Goal: Information Seeking & Learning: Learn about a topic

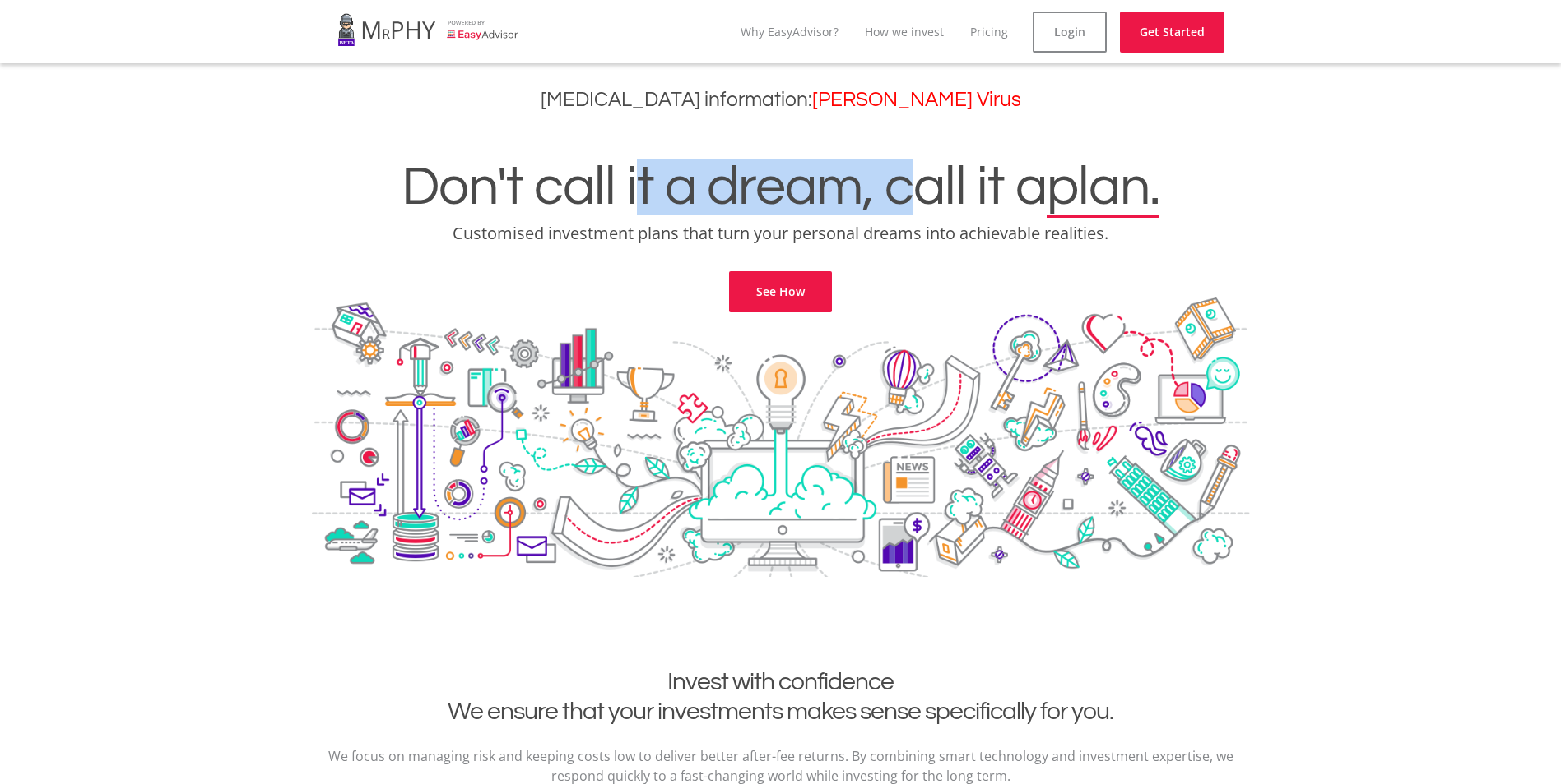
drag, startPoint x: 700, startPoint y: 201, endPoint x: 972, endPoint y: 209, distance: 272.1
click at [972, 209] on h1 "Don't call it a dream, call it a plan." at bounding box center [780, 187] width 1536 height 56
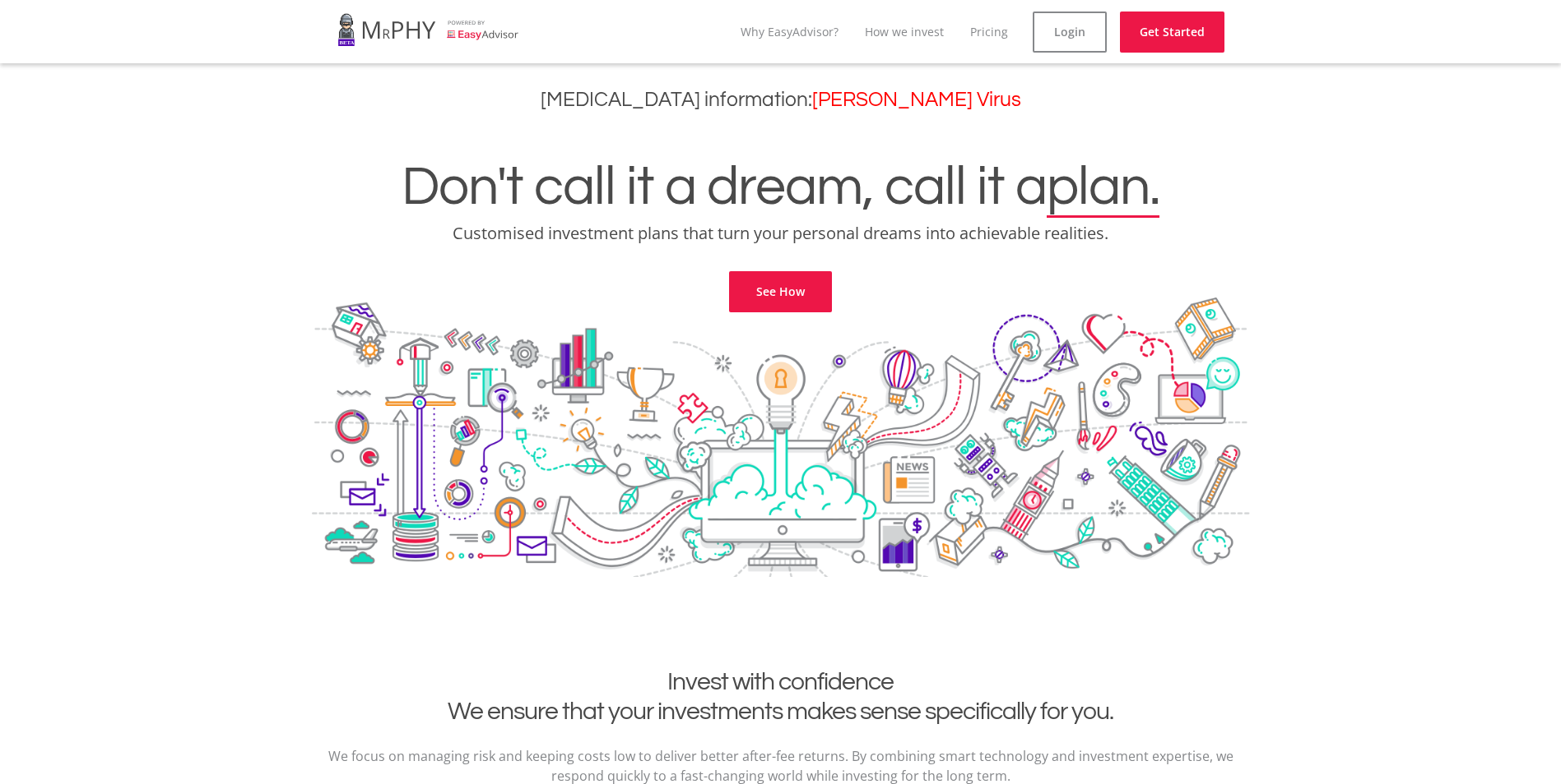
drag, startPoint x: 972, startPoint y: 209, endPoint x: 972, endPoint y: 221, distance: 12.0
click at [975, 219] on div "Don't call it a dream, call it a plan. Customised investment plans that turn yo…" at bounding box center [780, 216] width 1536 height 194
drag, startPoint x: 483, startPoint y: 235, endPoint x: 763, endPoint y: 238, distance: 280.0
click at [763, 238] on p "Customised investment plans that turn your personal dreams into achievable real…" at bounding box center [780, 233] width 1536 height 23
drag, startPoint x: 763, startPoint y: 238, endPoint x: 784, endPoint y: 238, distance: 21.0
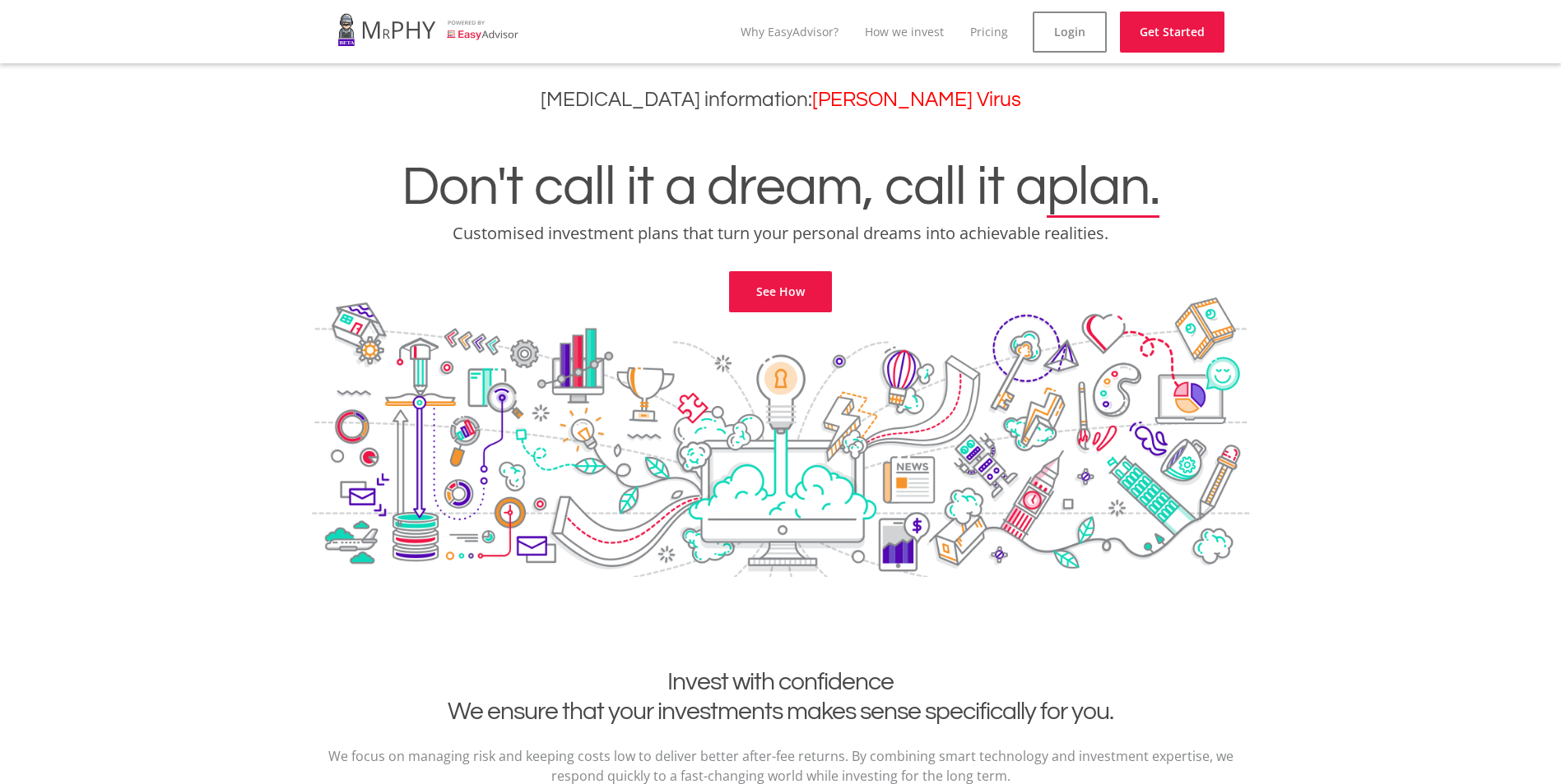
click at [784, 238] on p "Customised investment plans that turn your personal dreams into achievable real…" at bounding box center [780, 233] width 1536 height 23
drag, startPoint x: 633, startPoint y: 231, endPoint x: 830, endPoint y: 236, distance: 197.1
click at [830, 236] on p "Customised investment plans that turn your personal dreams into achievable real…" at bounding box center [780, 233] width 1536 height 23
click at [823, 241] on p "Customised investment plans that turn your personal dreams into achievable real…" at bounding box center [780, 233] width 1536 height 23
drag, startPoint x: 746, startPoint y: 230, endPoint x: 995, endPoint y: 233, distance: 249.0
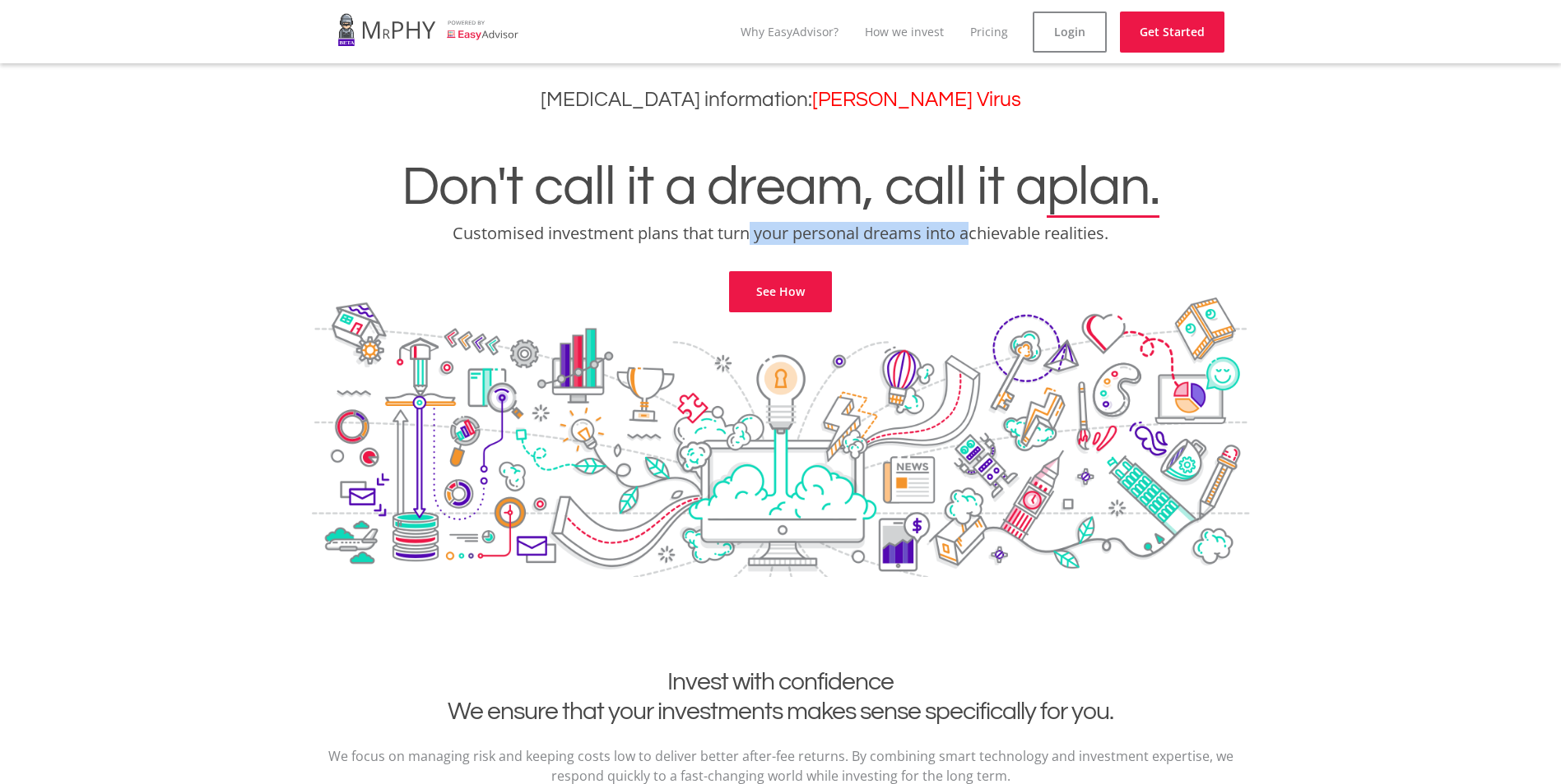
click at [995, 233] on p "Customised investment plans that turn your personal dreams into achievable real…" at bounding box center [780, 233] width 1536 height 23
click at [1001, 238] on p "Customised investment plans that turn your personal dreams into achievable real…" at bounding box center [780, 233] width 1536 height 23
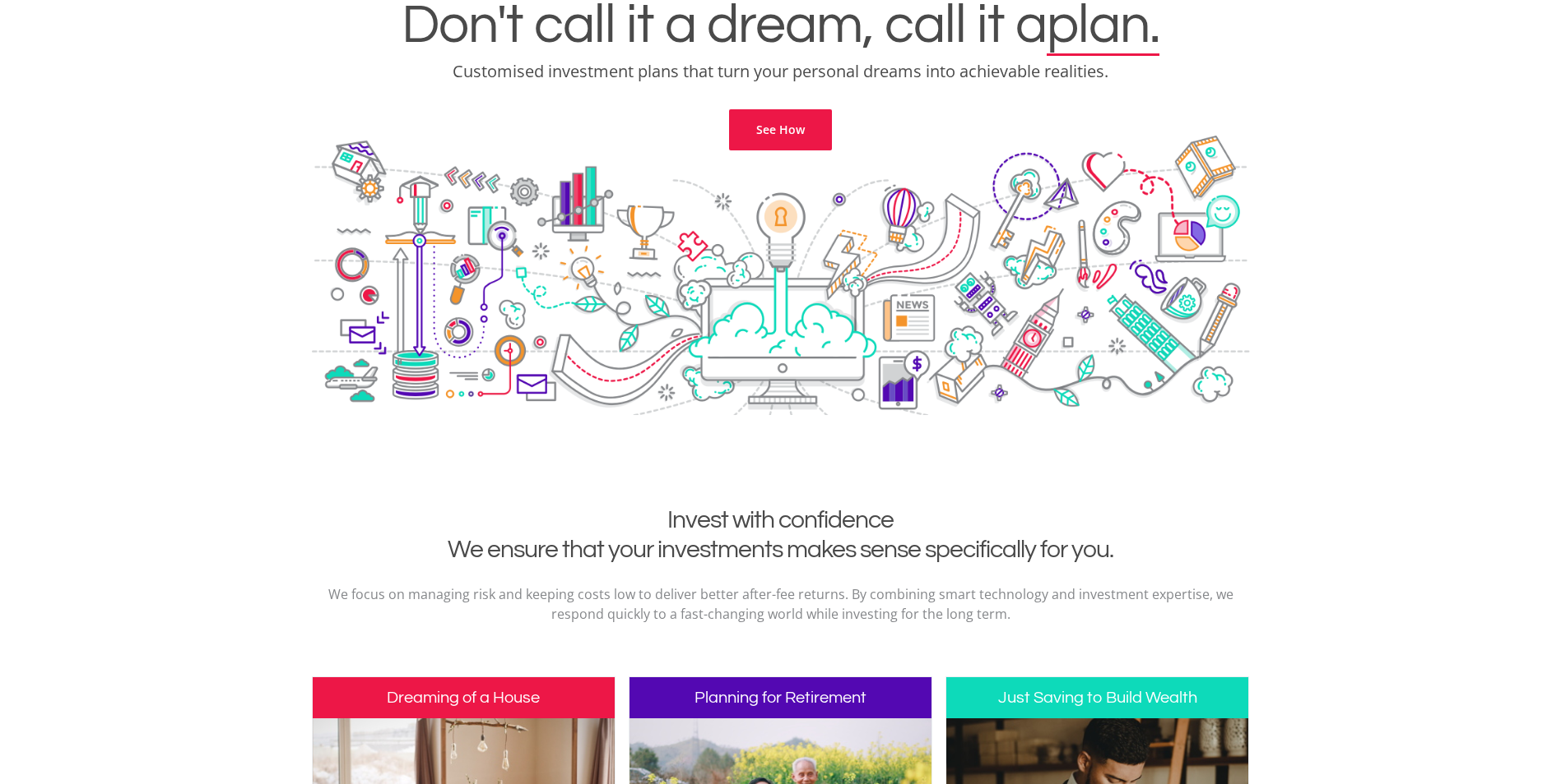
scroll to position [329, 0]
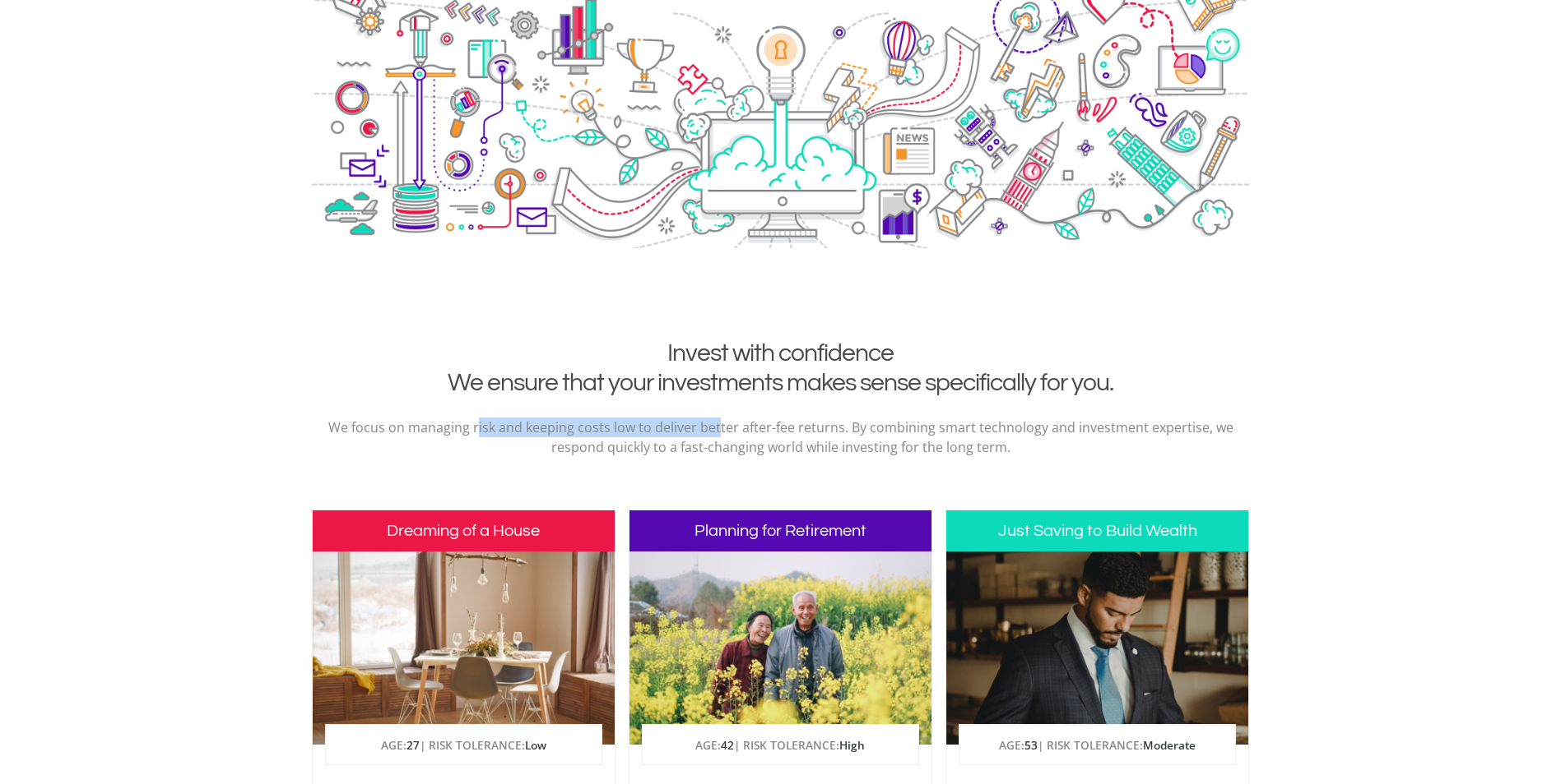
drag, startPoint x: 577, startPoint y: 420, endPoint x: 738, endPoint y: 419, distance: 161.0
click at [738, 419] on div "Invest with confidence We ensure that your investments makes sense specifically…" at bounding box center [780, 405] width 938 height 132
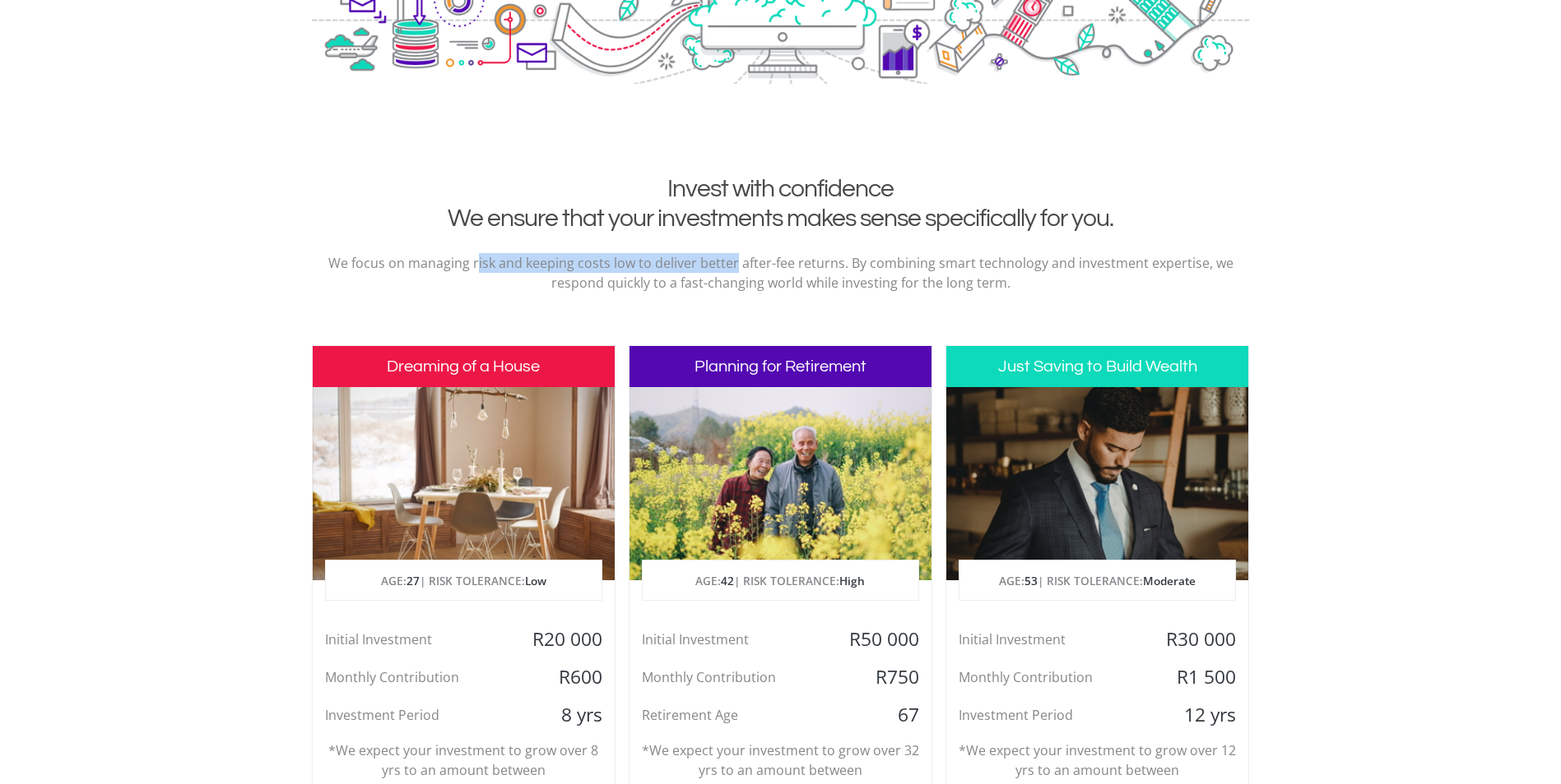
scroll to position [658, 0]
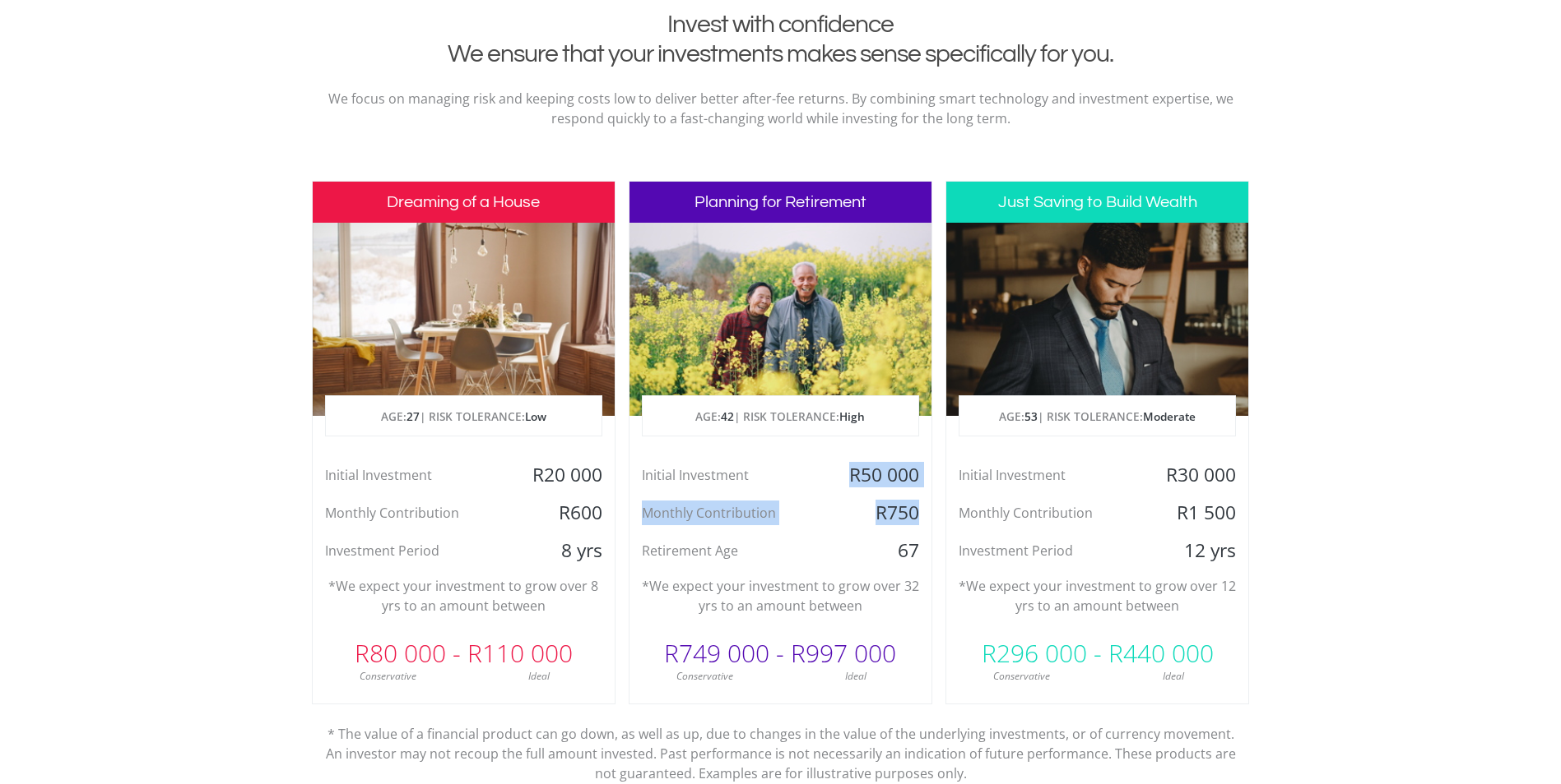
drag, startPoint x: 840, startPoint y: 475, endPoint x: 921, endPoint y: 524, distance: 94.7
click at [921, 524] on div "Initial Investment R50 000 Monthly Contribution R750 Retirement Age [DEMOGRAPHI…" at bounding box center [780, 513] width 302 height 100
drag, startPoint x: 921, startPoint y: 524, endPoint x: 830, endPoint y: 544, distance: 93.2
click at [831, 544] on div "67" at bounding box center [881, 551] width 100 height 25
drag, startPoint x: 706, startPoint y: 599, endPoint x: 895, endPoint y: 606, distance: 189.1
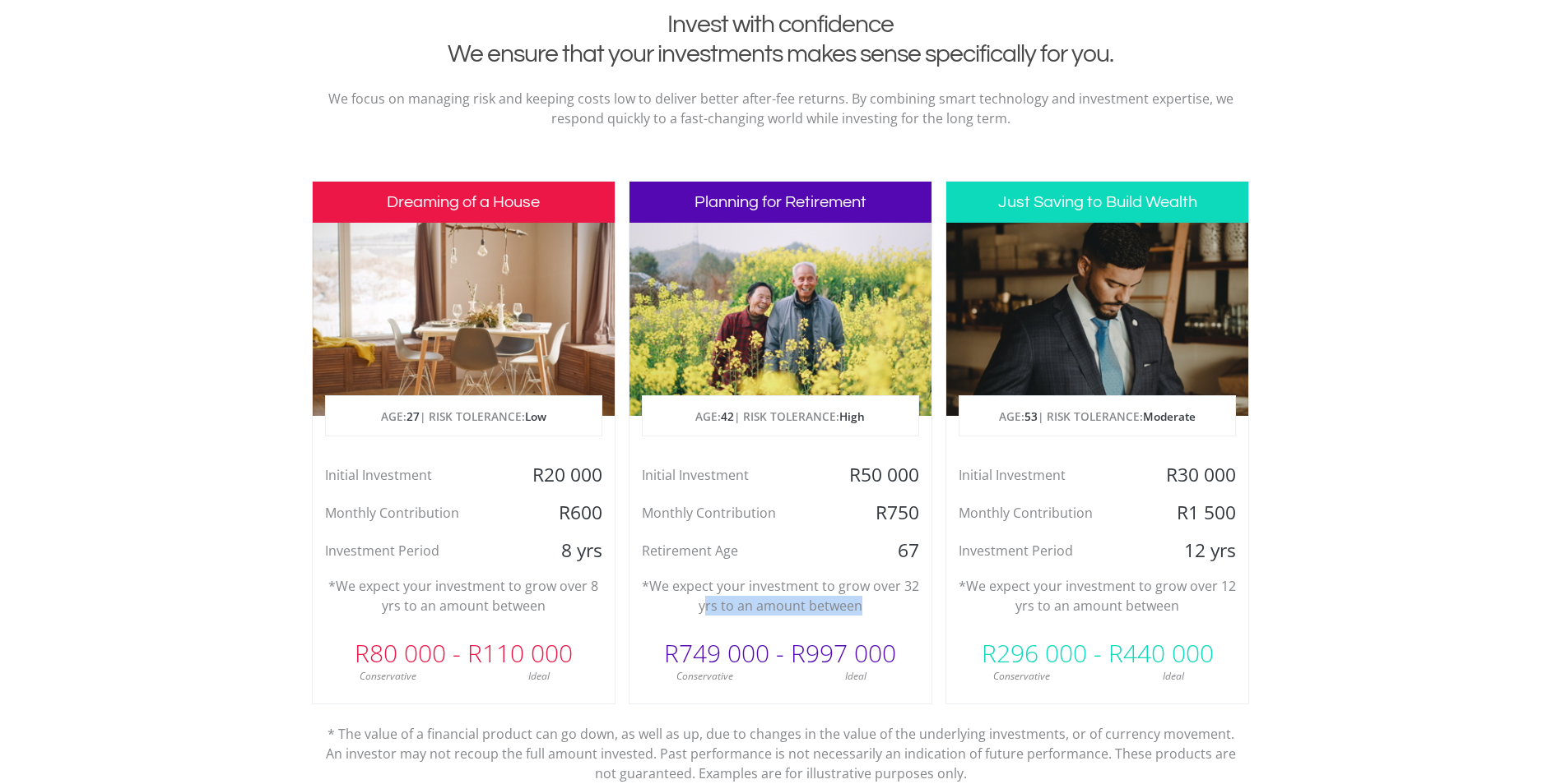
click at [895, 606] on p "*We expect your investment to grow over 32 yrs to an amount between" at bounding box center [780, 596] width 277 height 40
drag, startPoint x: 895, startPoint y: 606, endPoint x: 778, endPoint y: 576, distance: 120.8
click at [778, 576] on p "*We expect your investment to grow over 32 yrs to an amount between" at bounding box center [780, 596] width 277 height 40
drag, startPoint x: 711, startPoint y: 509, endPoint x: 831, endPoint y: 526, distance: 121.2
click at [831, 526] on div "Initial Investment R50 000 Monthly Contribution R750 Retirement Age [DEMOGRAPHI…" at bounding box center [780, 513] width 302 height 100
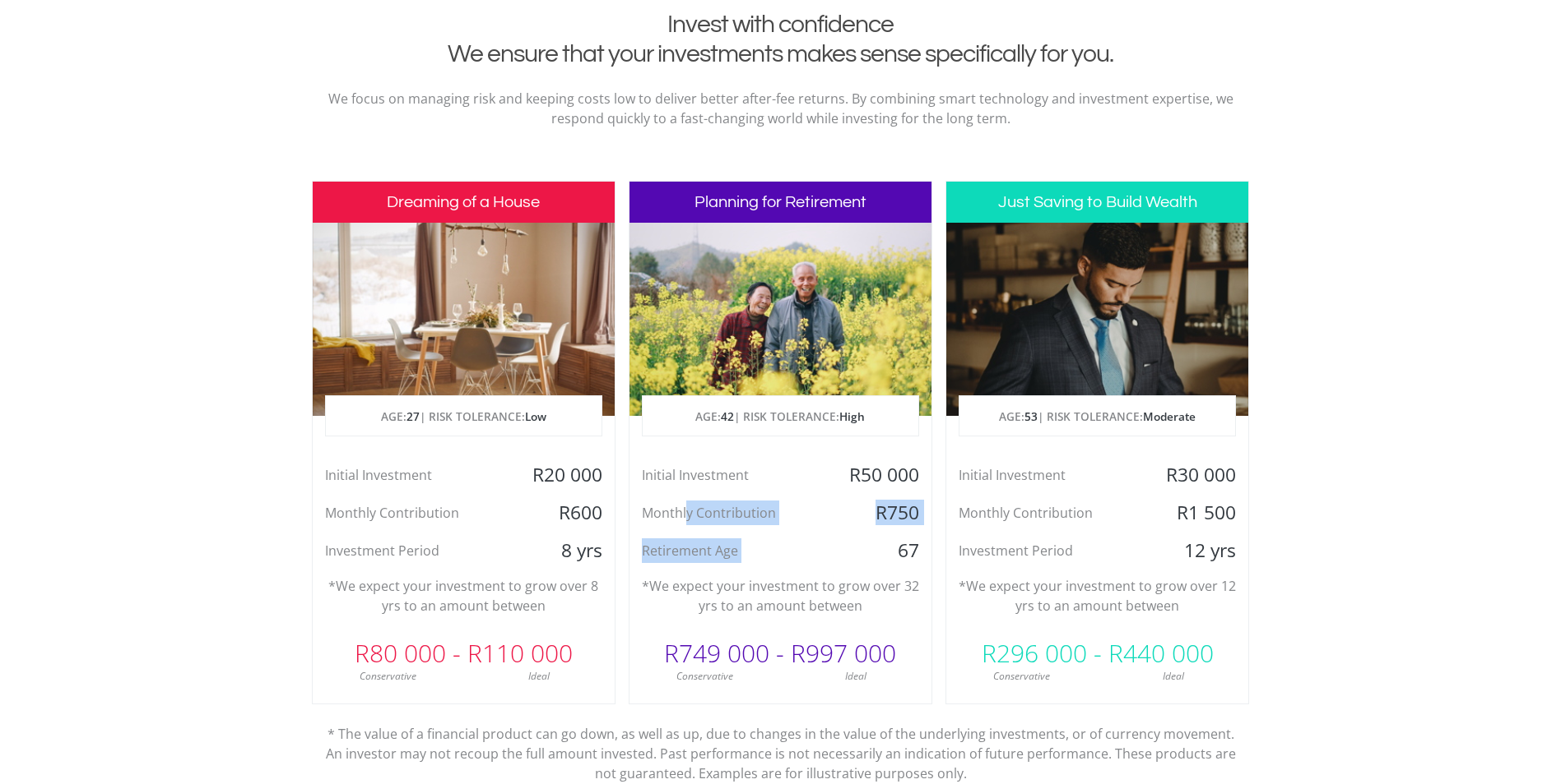
drag, startPoint x: 831, startPoint y: 526, endPoint x: 807, endPoint y: 530, distance: 24.3
click at [807, 530] on div "Initial Investment R50 000 Monthly Contribution R750 Retirement Age [DEMOGRAPHI…" at bounding box center [780, 513] width 302 height 100
drag, startPoint x: 699, startPoint y: 416, endPoint x: 783, endPoint y: 423, distance: 84.3
click at [783, 423] on p "AGE: [DEMOGRAPHIC_DATA] | RISK TOLERANCE: High" at bounding box center [780, 416] width 276 height 41
drag, startPoint x: 783, startPoint y: 423, endPoint x: 797, endPoint y: 471, distance: 50.0
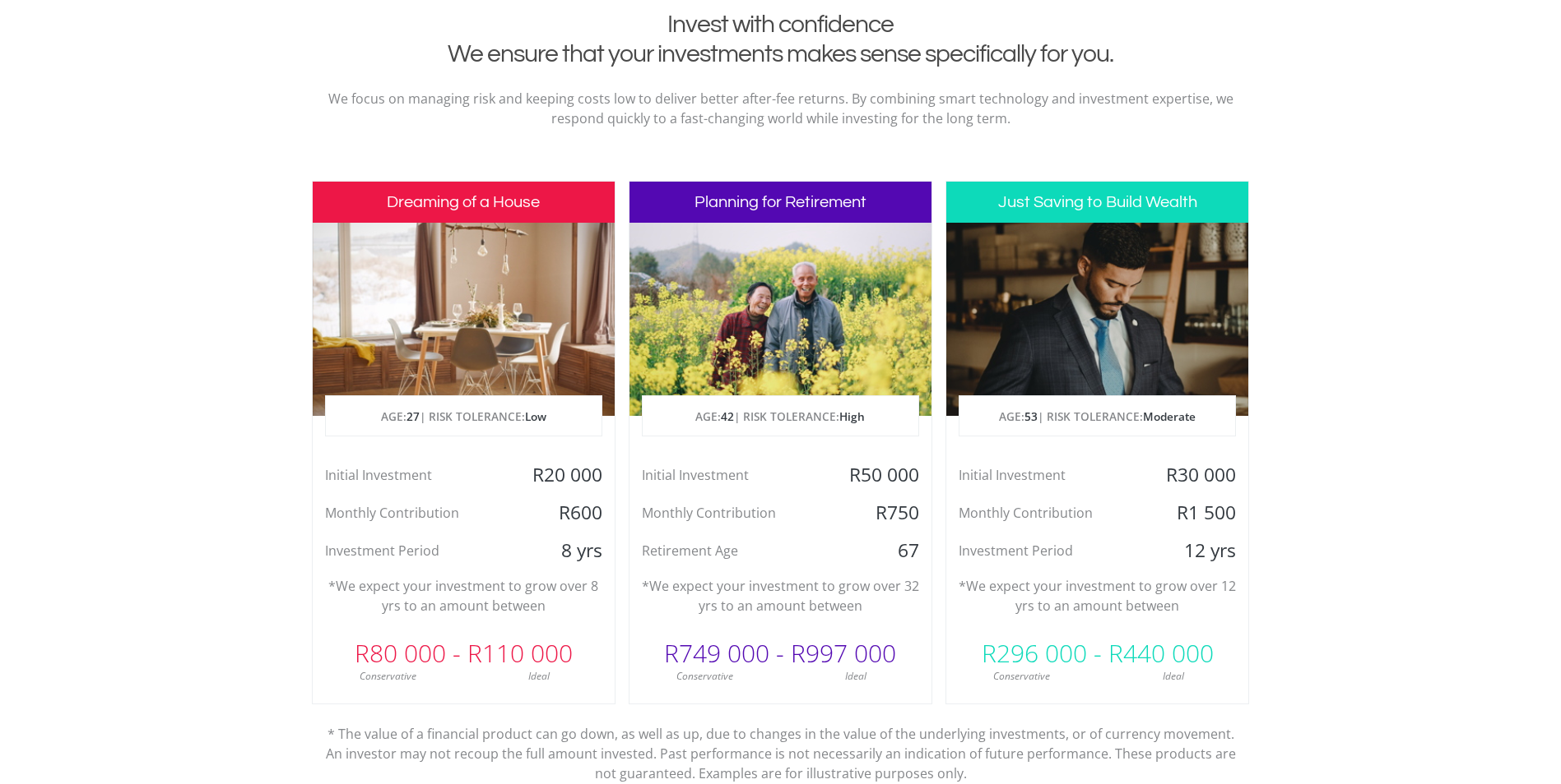
click at [797, 471] on div "Initial Investment" at bounding box center [730, 475] width 202 height 25
drag, startPoint x: 719, startPoint y: 662, endPoint x: 941, endPoint y: 658, distance: 222.0
click at [941, 658] on div "Dreaming of a House AGE: [DEMOGRAPHIC_DATA] | RISK TOLERANCE: Low Initial Inves…" at bounding box center [780, 489] width 938 height 616
drag, startPoint x: 941, startPoint y: 658, endPoint x: 810, endPoint y: 550, distance: 169.8
click at [810, 550] on div "Retirement Age" at bounding box center [730, 551] width 202 height 25
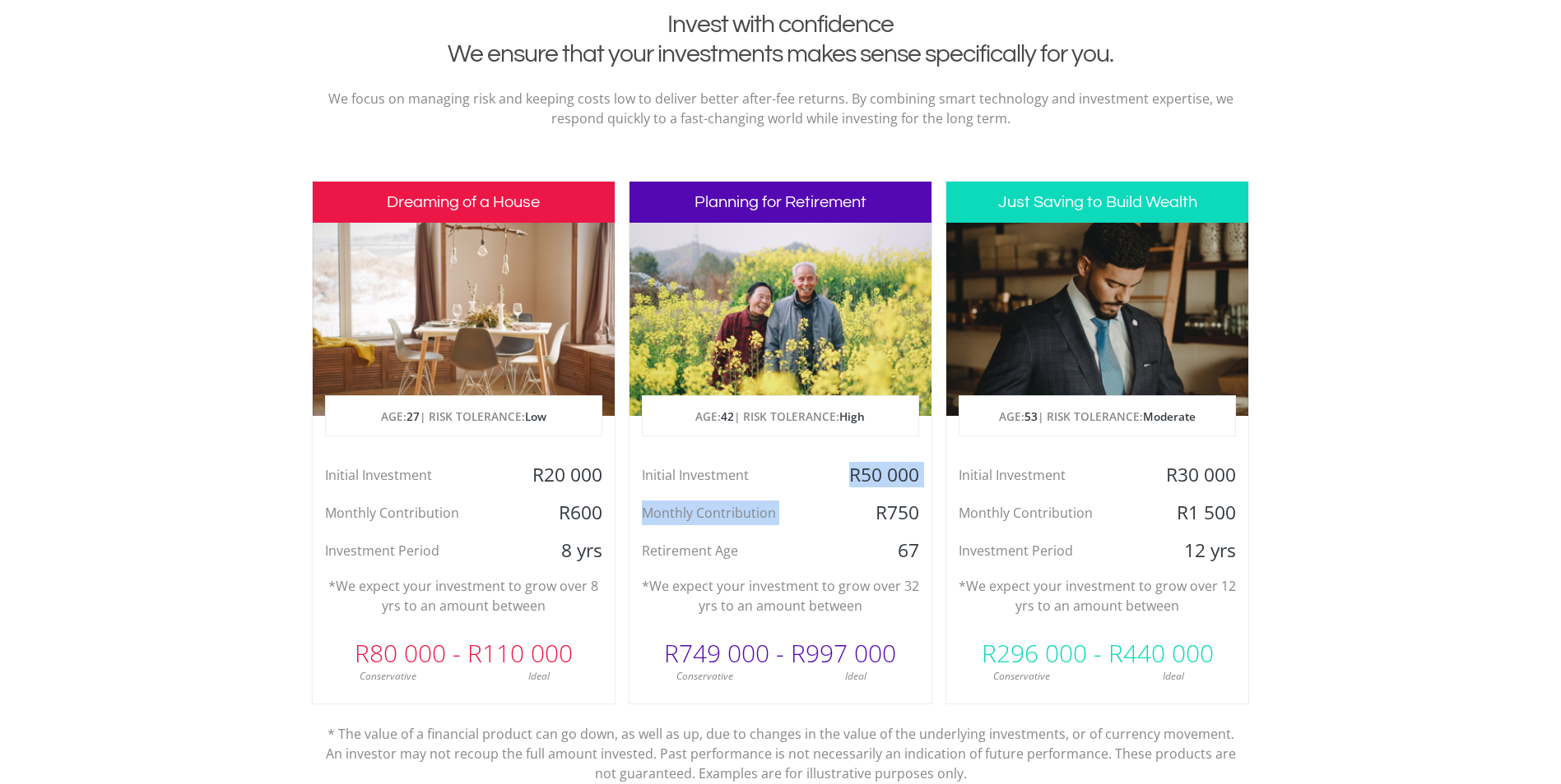
drag, startPoint x: 840, startPoint y: 502, endPoint x: 861, endPoint y: 517, distance: 25.8
click at [861, 517] on div "Initial Investment R50 000 Monthly Contribution R750 Retirement Age [DEMOGRAPHI…" at bounding box center [780, 513] width 302 height 100
drag, startPoint x: 861, startPoint y: 517, endPoint x: 834, endPoint y: 594, distance: 81.6
click at [834, 594] on p "*We expect your investment to grow over 32 yrs to an amount between" at bounding box center [780, 596] width 277 height 40
drag, startPoint x: 863, startPoint y: 522, endPoint x: 872, endPoint y: 528, distance: 10.8
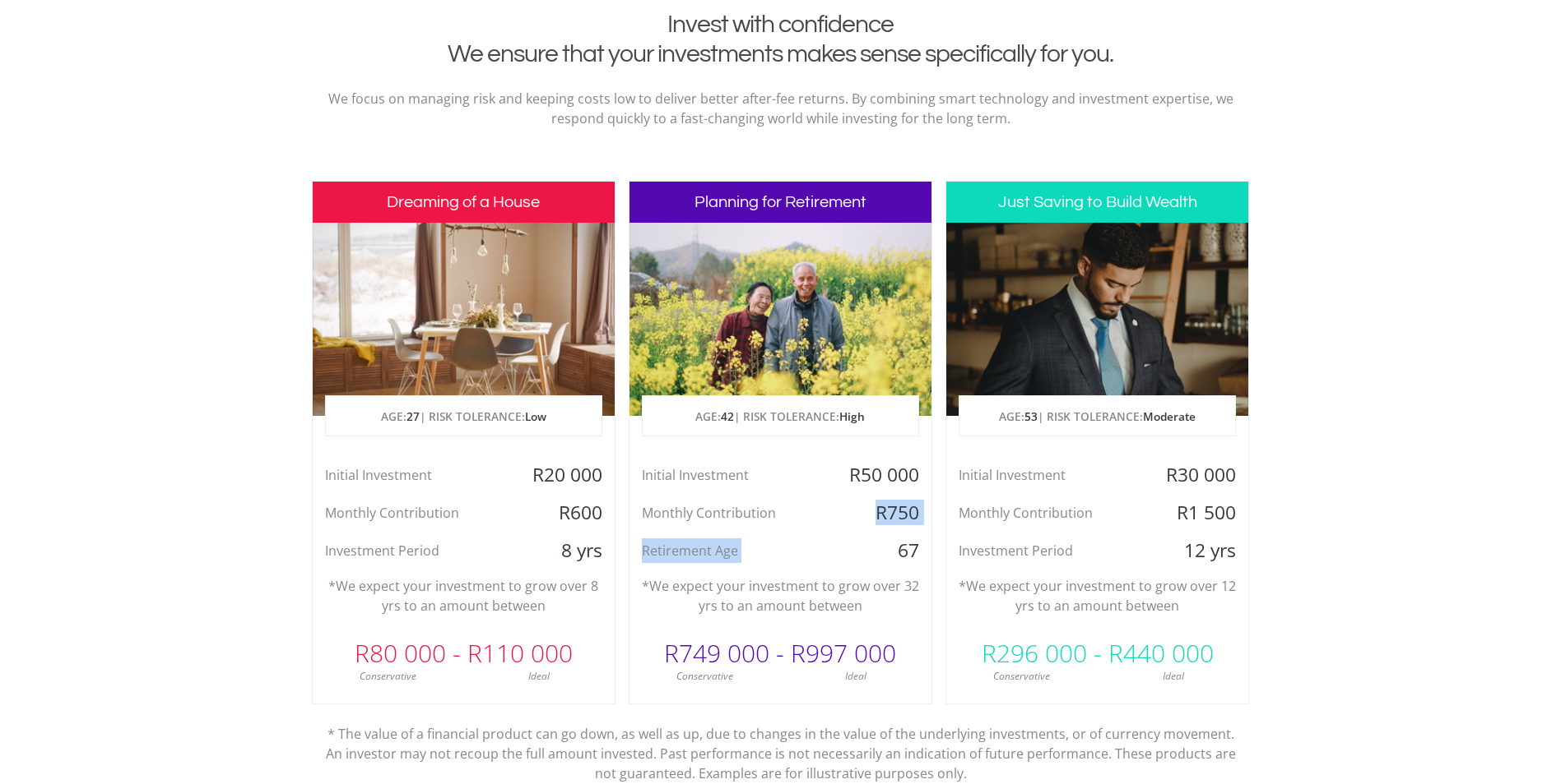
click at [872, 528] on div "Initial Investment R50 000 Monthly Contribution R750 Retirement Age [DEMOGRAPHI…" at bounding box center [780, 513] width 302 height 100
drag, startPoint x: 872, startPoint y: 528, endPoint x: 882, endPoint y: 546, distance: 20.6
click at [883, 546] on div "67" at bounding box center [881, 551] width 100 height 25
click at [568, 484] on div "R20 000" at bounding box center [563, 475] width 100 height 25
drag, startPoint x: 568, startPoint y: 484, endPoint x: 584, endPoint y: 519, distance: 38.5
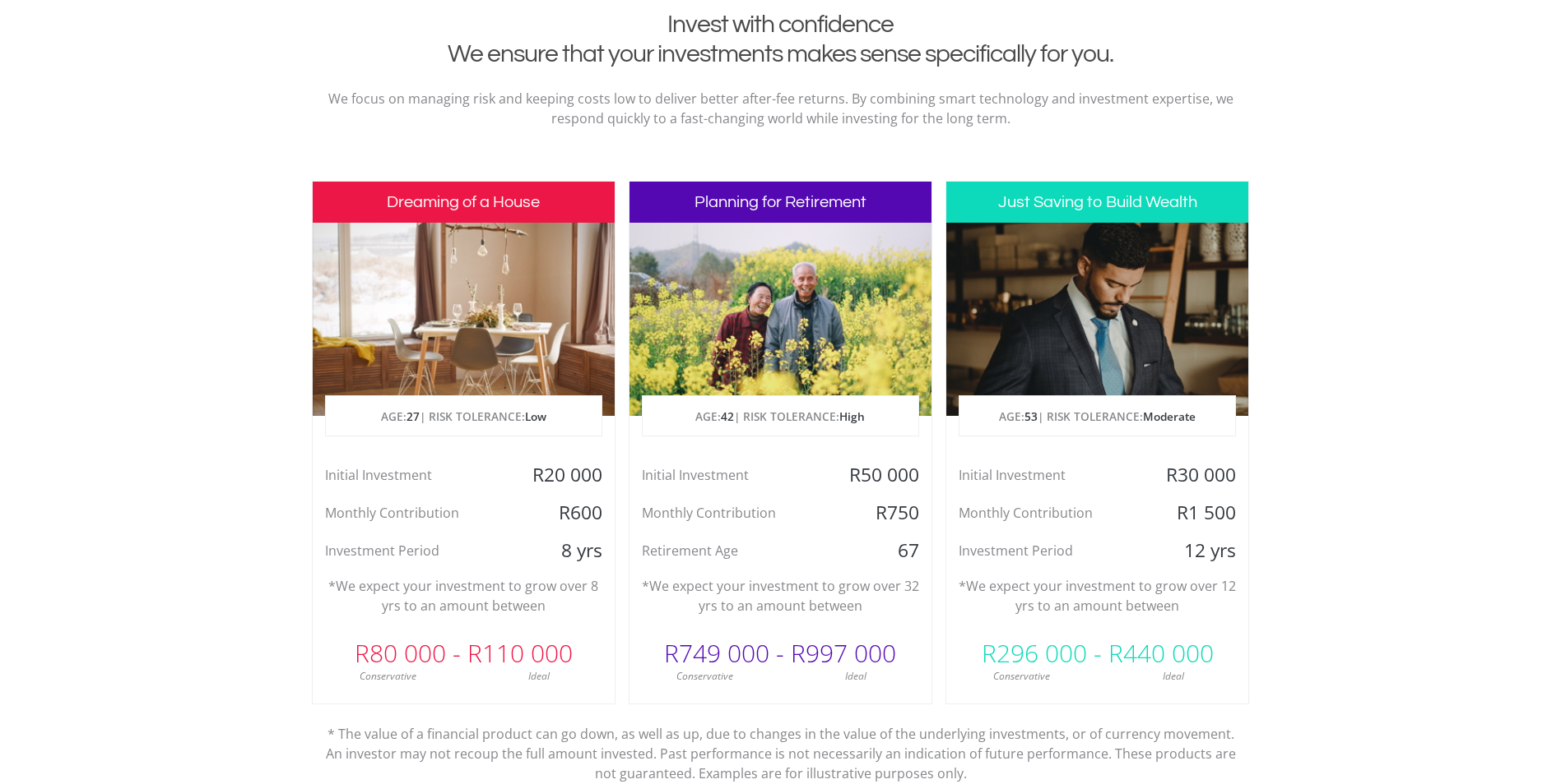
click at [584, 519] on div "R600" at bounding box center [563, 513] width 100 height 25
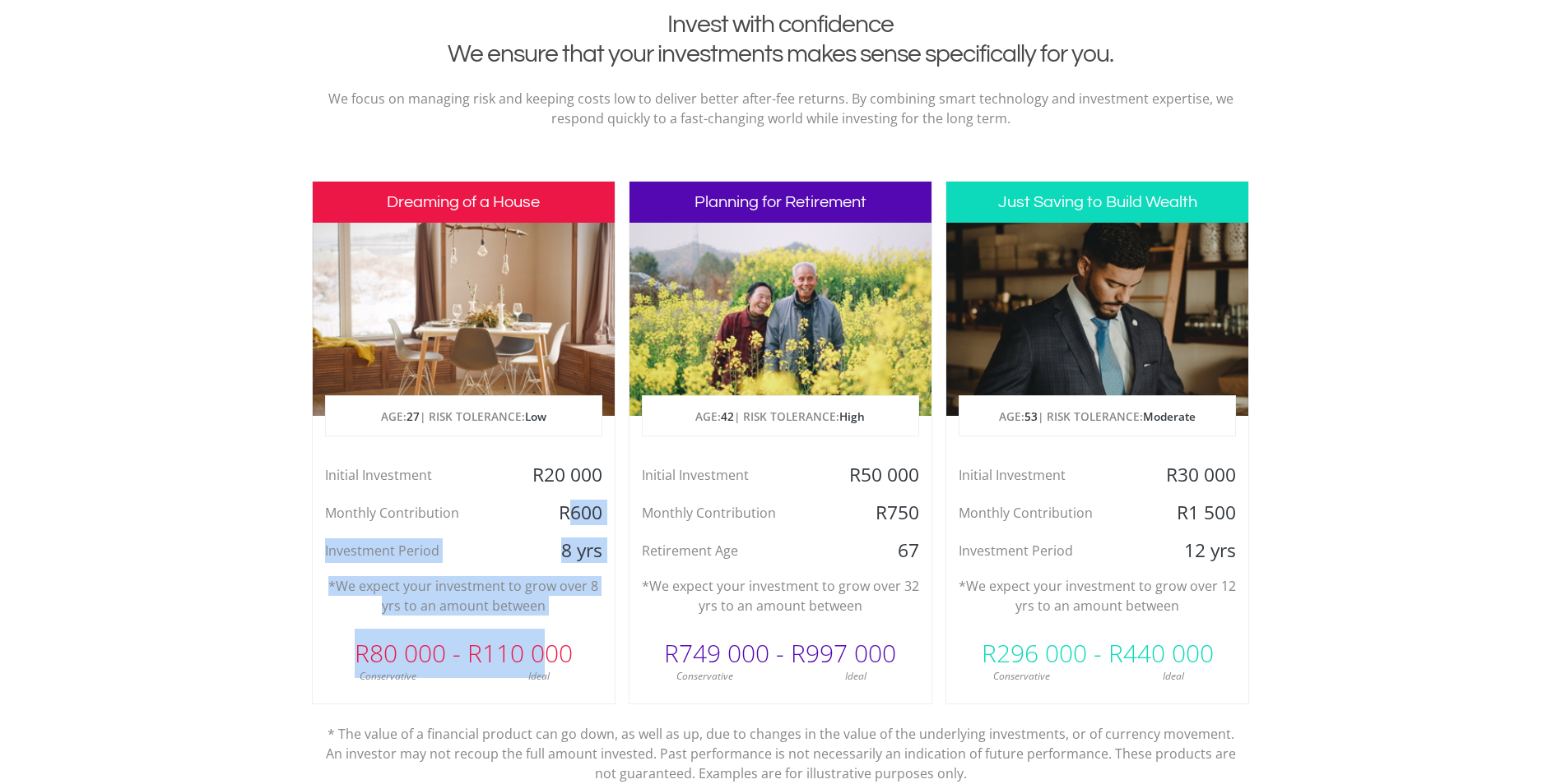
drag, startPoint x: 565, startPoint y: 525, endPoint x: 549, endPoint y: 622, distance: 98.3
click at [549, 622] on div "Dreaming of a House AGE: [DEMOGRAPHIC_DATA] | RISK TOLERANCE: Low Initial Inves…" at bounding box center [463, 443] width 304 height 524
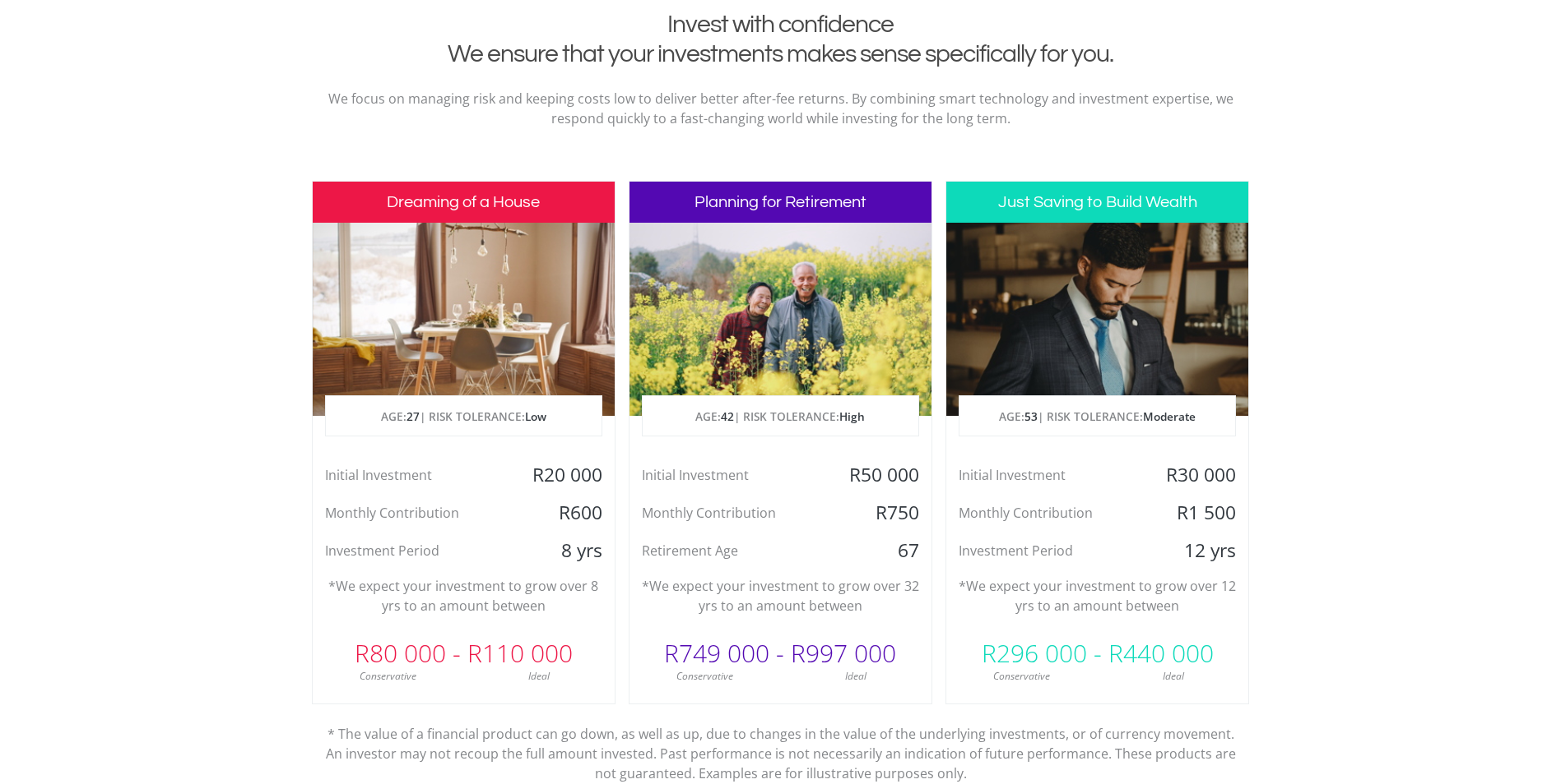
click at [1077, 573] on div "Just Saving to Build Wealth AGE: [DEMOGRAPHIC_DATA] | RISK TOLERANCE: Moderate …" at bounding box center [1097, 443] width 304 height 524
